Goal: Navigation & Orientation: Find specific page/section

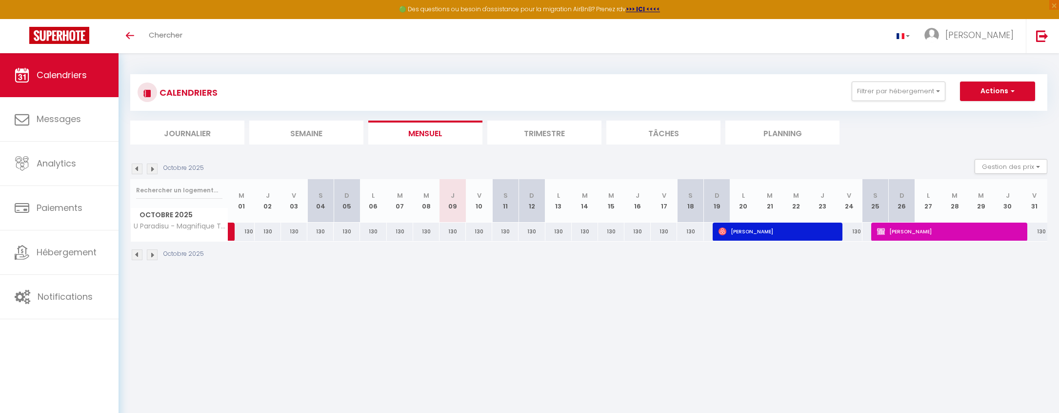
click at [151, 171] on img at bounding box center [152, 168] width 11 height 11
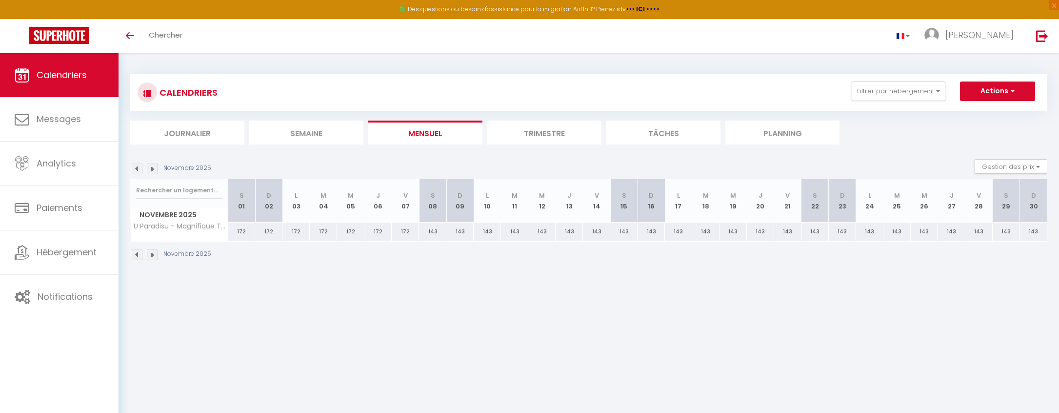
click at [151, 171] on img at bounding box center [152, 168] width 11 height 11
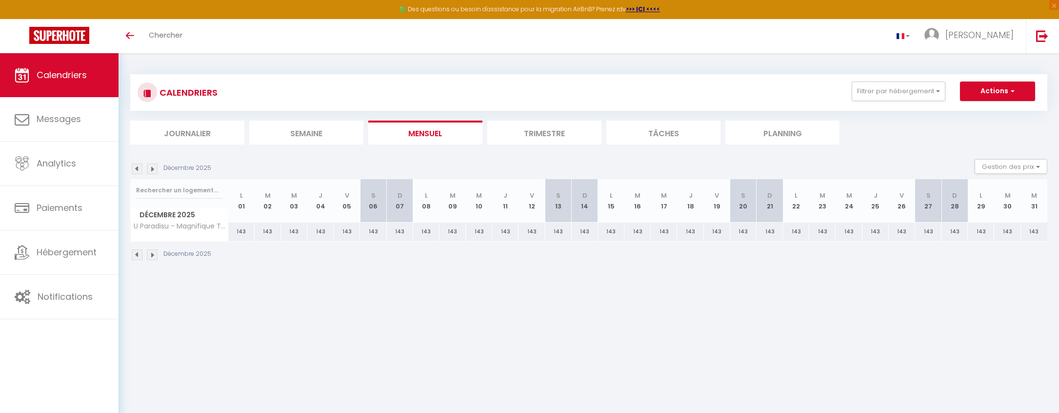
click at [151, 171] on img at bounding box center [152, 168] width 11 height 11
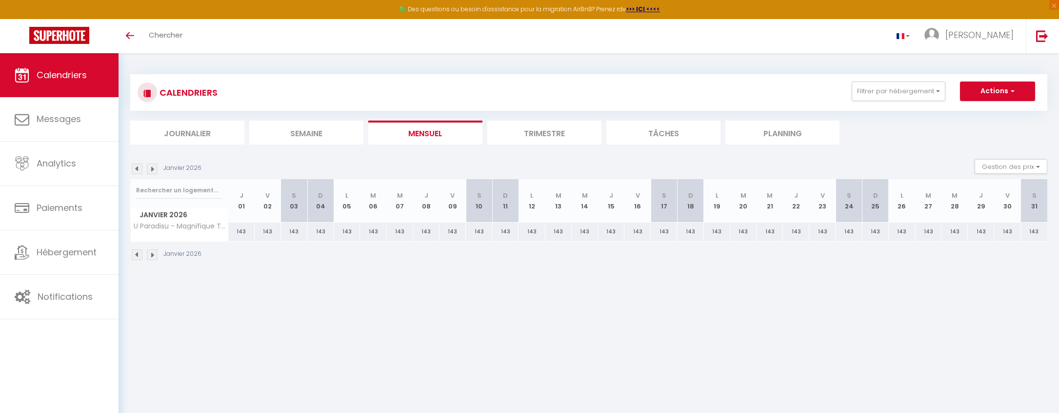
click at [151, 171] on img at bounding box center [152, 168] width 11 height 11
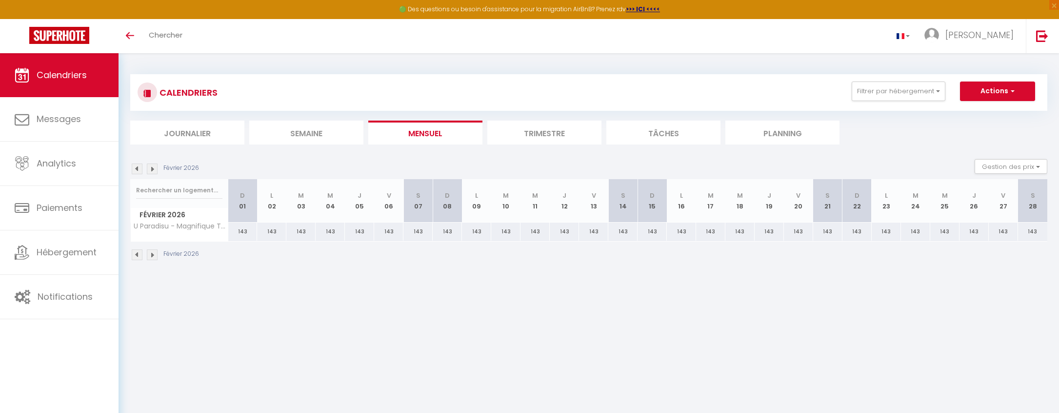
click at [151, 171] on img at bounding box center [152, 168] width 11 height 11
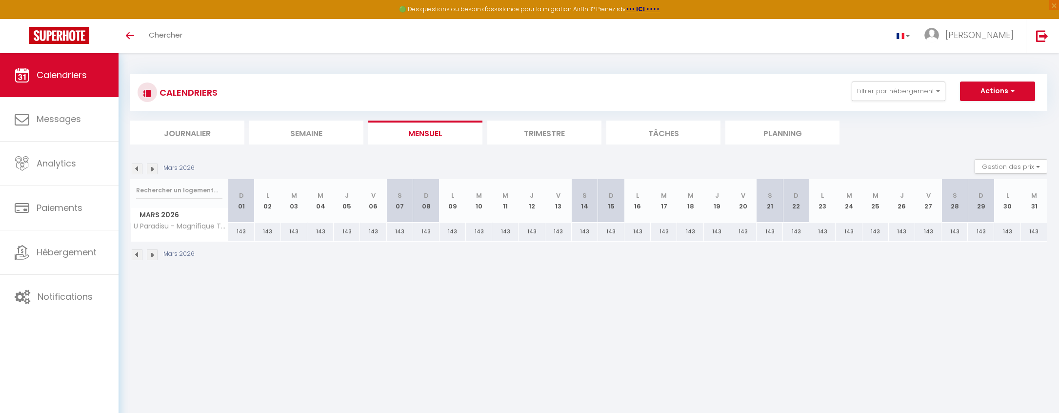
click at [151, 171] on img at bounding box center [152, 168] width 11 height 11
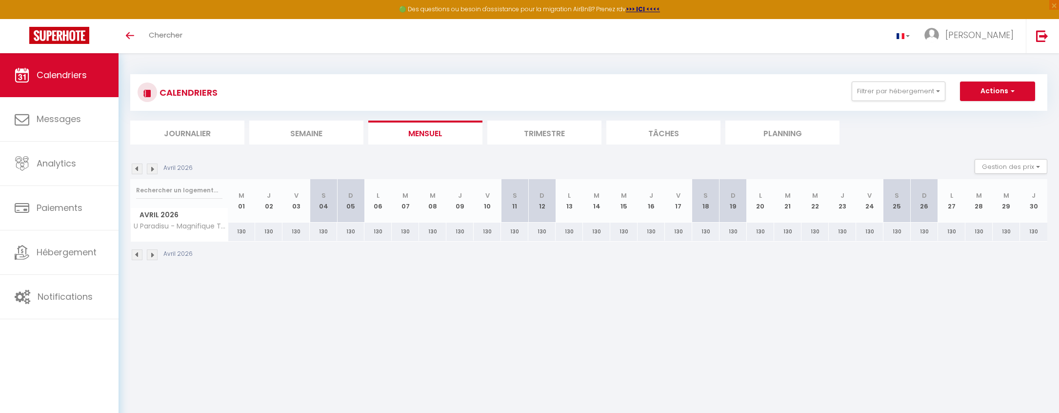
click at [151, 171] on img at bounding box center [152, 168] width 11 height 11
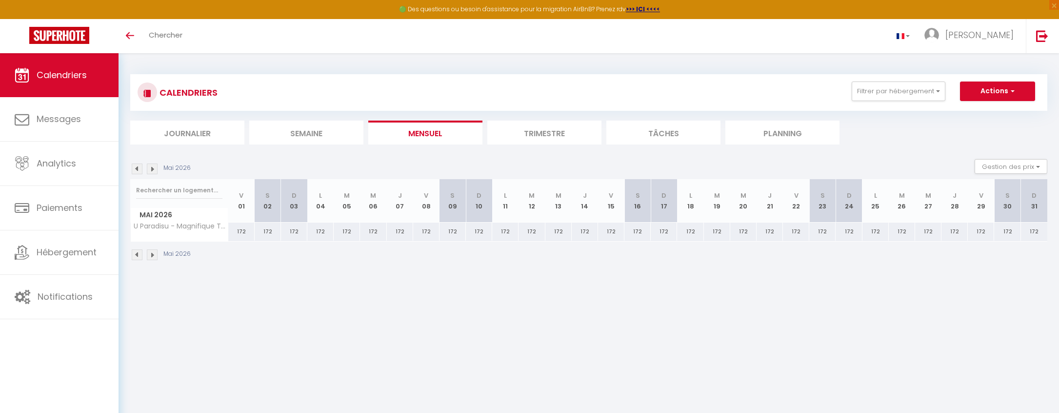
click at [151, 171] on img at bounding box center [152, 168] width 11 height 11
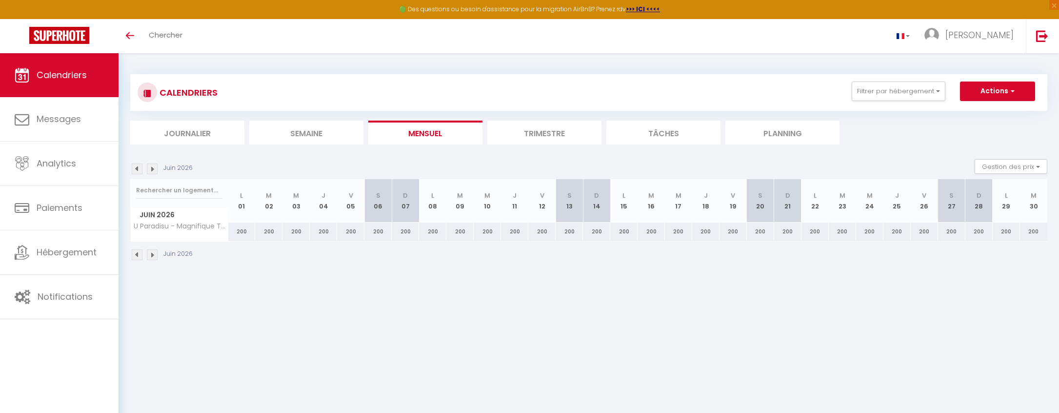
click at [151, 171] on img at bounding box center [152, 168] width 11 height 11
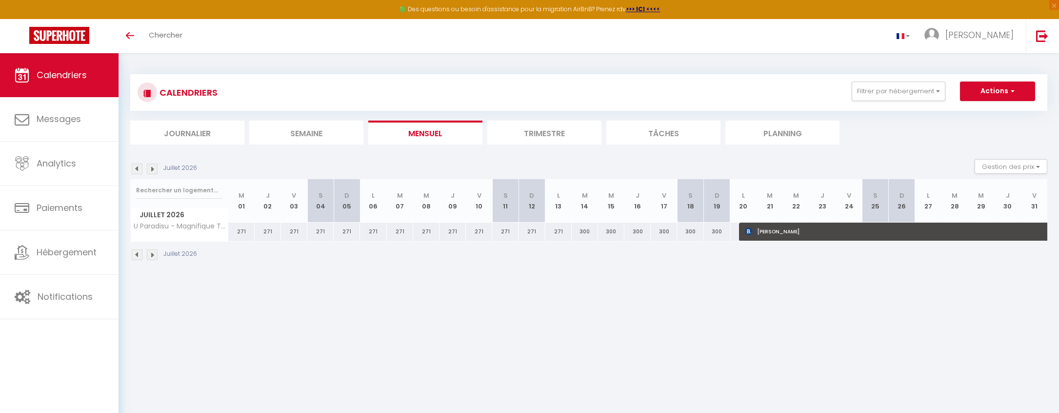
click at [152, 168] on img at bounding box center [152, 168] width 11 height 11
